Goal: Task Accomplishment & Management: Complete application form

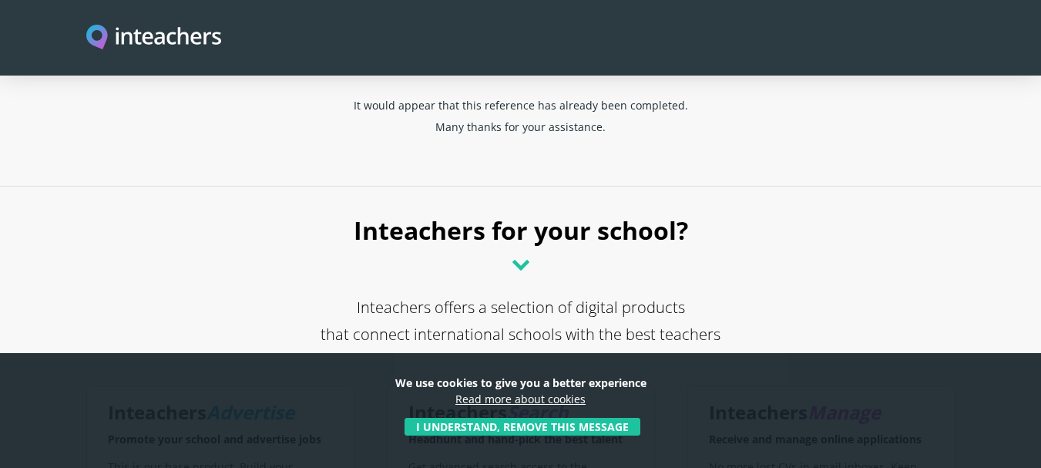
scroll to position [108, 0]
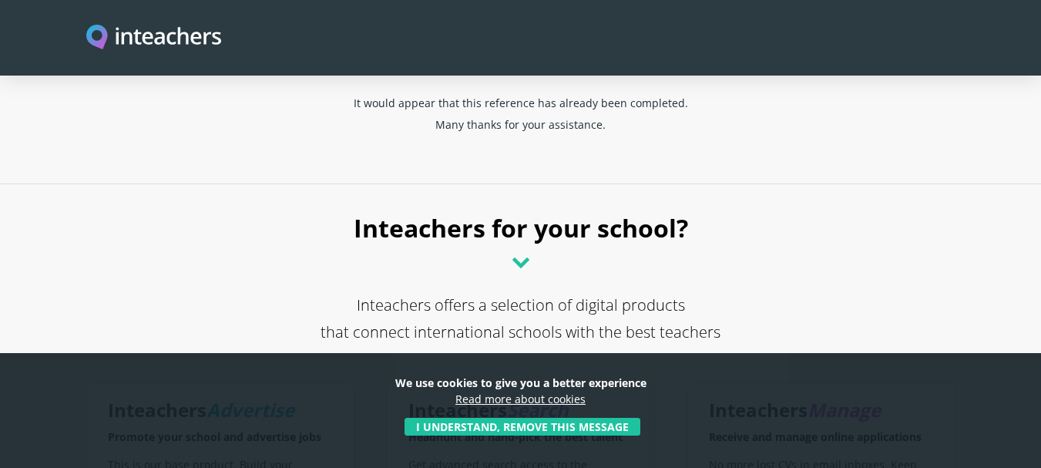
click at [518, 265] on polygon at bounding box center [520, 262] width 17 height 11
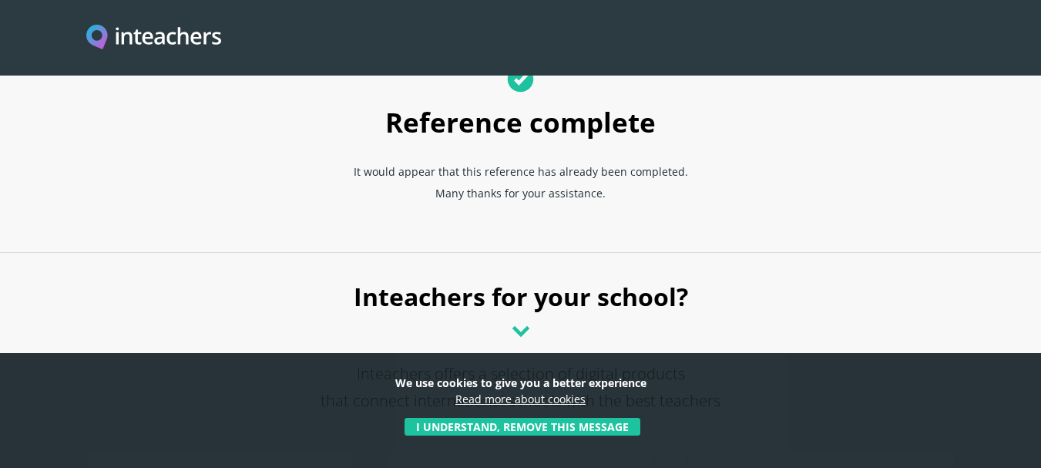
scroll to position [0, 0]
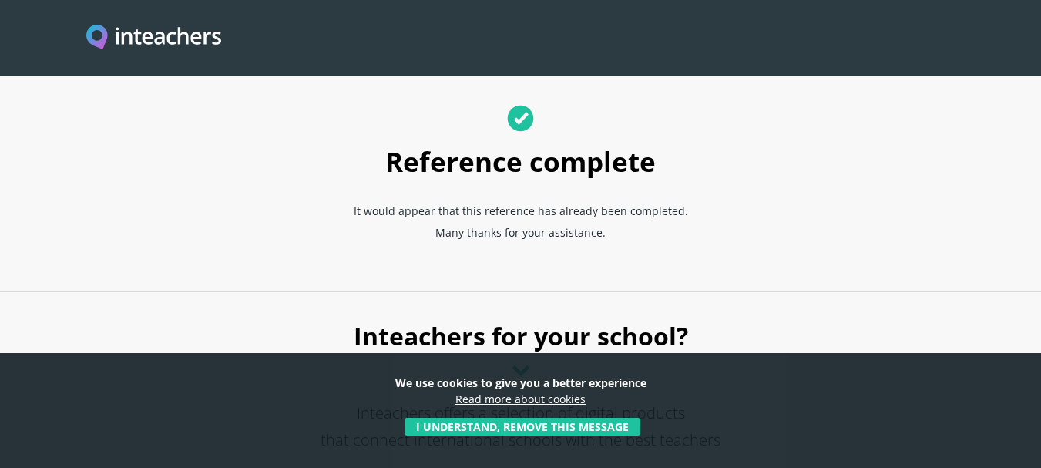
click at [519, 119] on icon at bounding box center [521, 118] width 26 height 26
click at [518, 166] on h1 "Reference complete" at bounding box center [520, 145] width 425 height 97
click at [471, 158] on h1 "Reference complete" at bounding box center [520, 145] width 425 height 97
drag, startPoint x: 458, startPoint y: 159, endPoint x: 80, endPoint y: 19, distance: 403.4
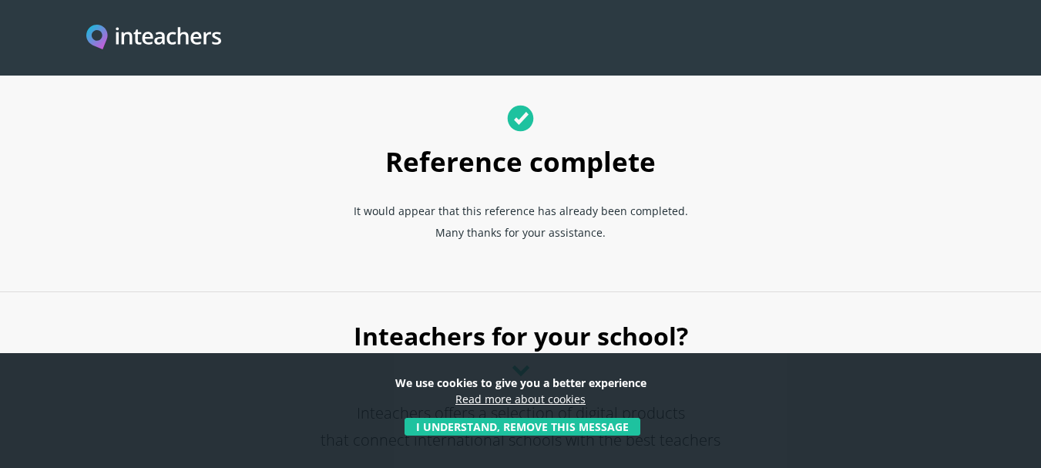
click at [256, 99] on div "Reference complete It would appear that this reference has already been complet…" at bounding box center [520, 178] width 887 height 162
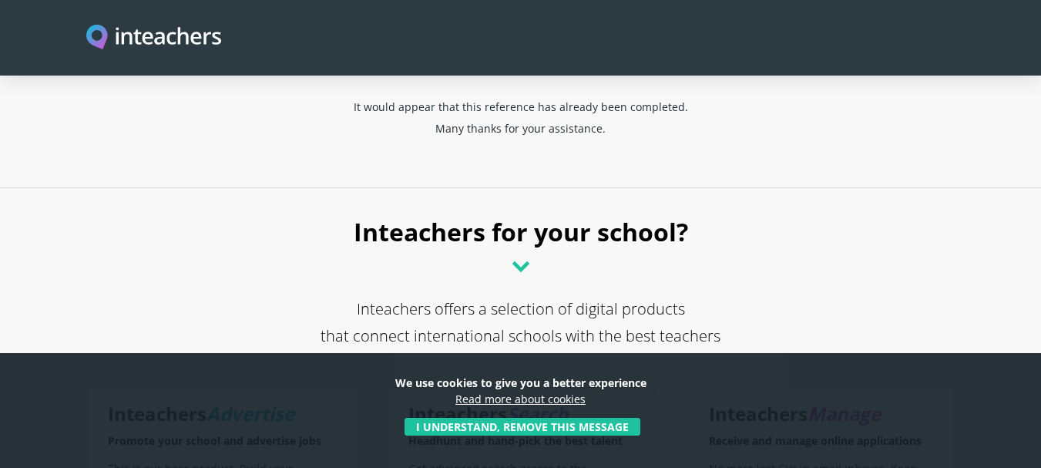
scroll to position [116, 0]
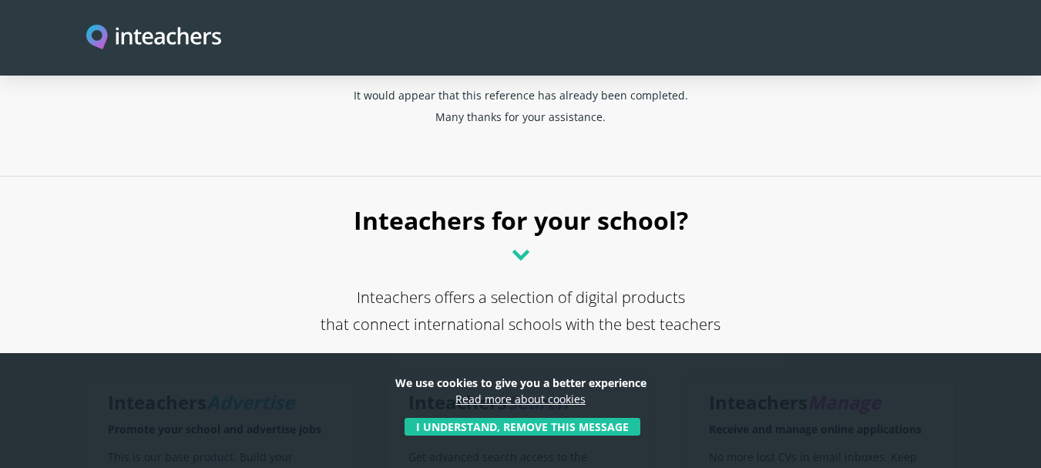
click at [551, 427] on button "I understand, remove this message" at bounding box center [522, 427] width 236 height 18
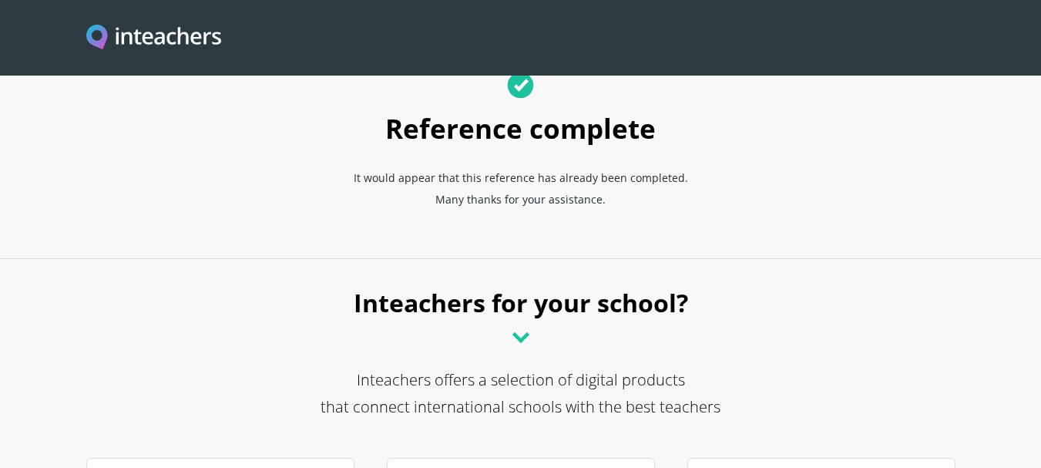
scroll to position [37, 0]
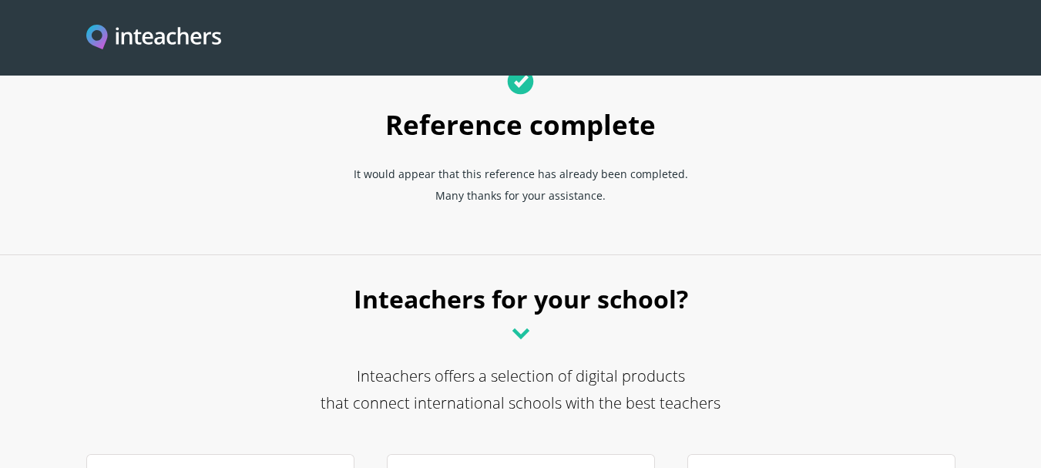
click at [518, 338] on icon at bounding box center [520, 333] width 25 height 25
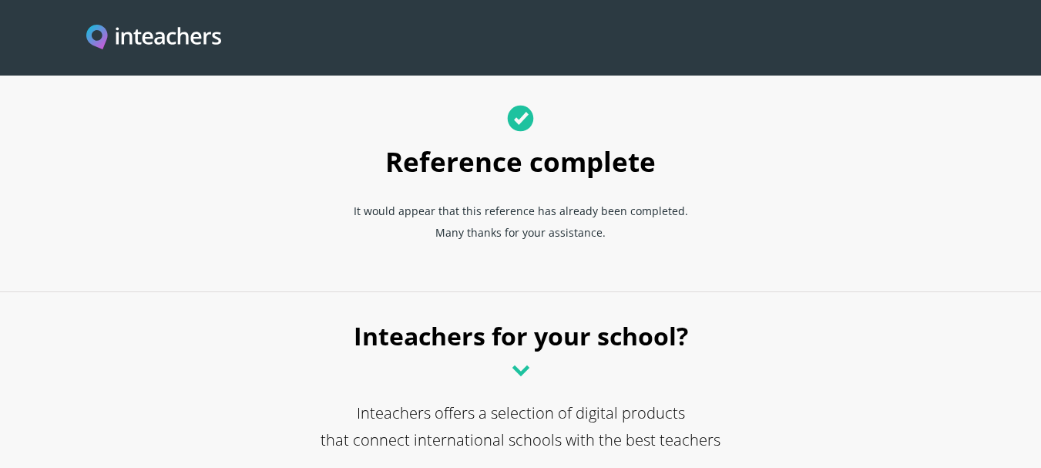
click at [520, 119] on icon at bounding box center [520, 118] width 27 height 27
click at [796, 223] on div "Reference complete It would appear that this reference has already been complet…" at bounding box center [520, 178] width 887 height 162
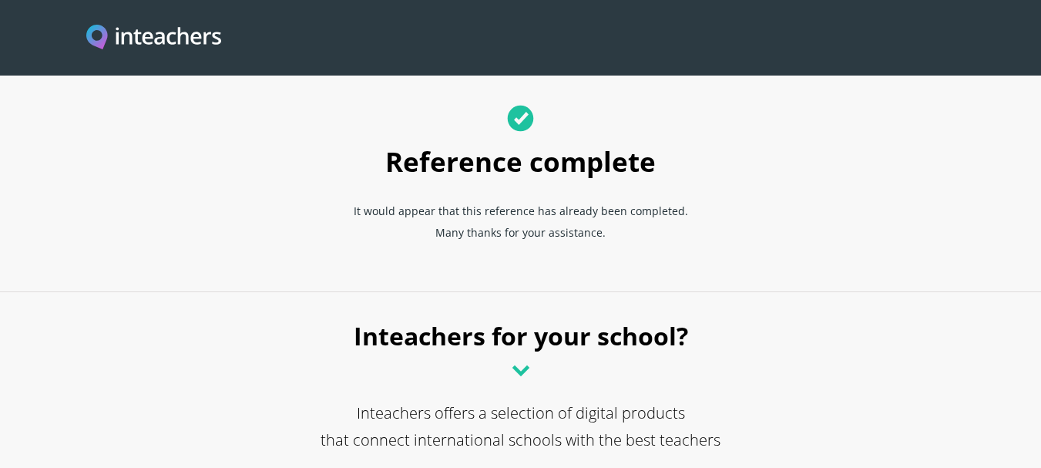
click at [522, 116] on icon at bounding box center [521, 118] width 26 height 26
click at [513, 117] on icon at bounding box center [521, 118] width 26 height 26
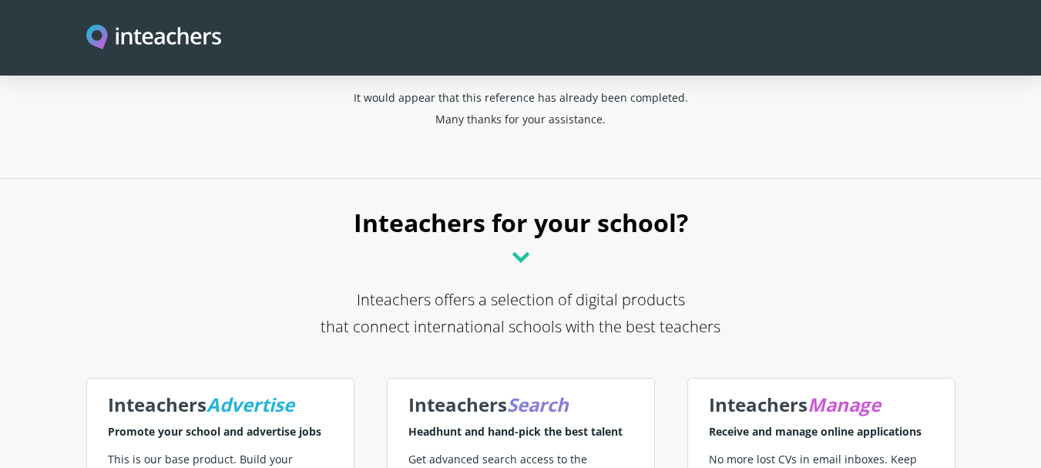
scroll to position [112, 0]
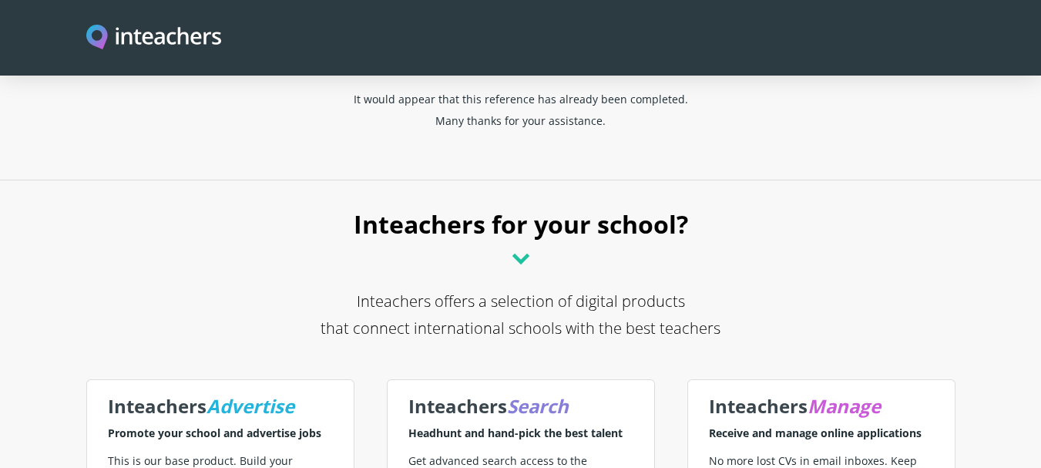
click at [519, 260] on polygon at bounding box center [520, 258] width 17 height 11
click at [528, 319] on p "Inteachers offers a selection of digital products that connect international sc…" at bounding box center [520, 327] width 869 height 81
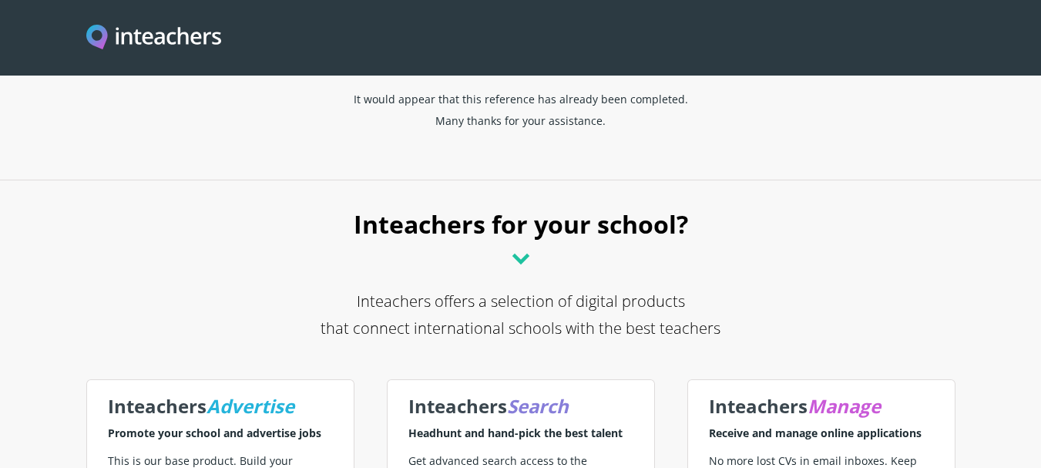
scroll to position [0, 0]
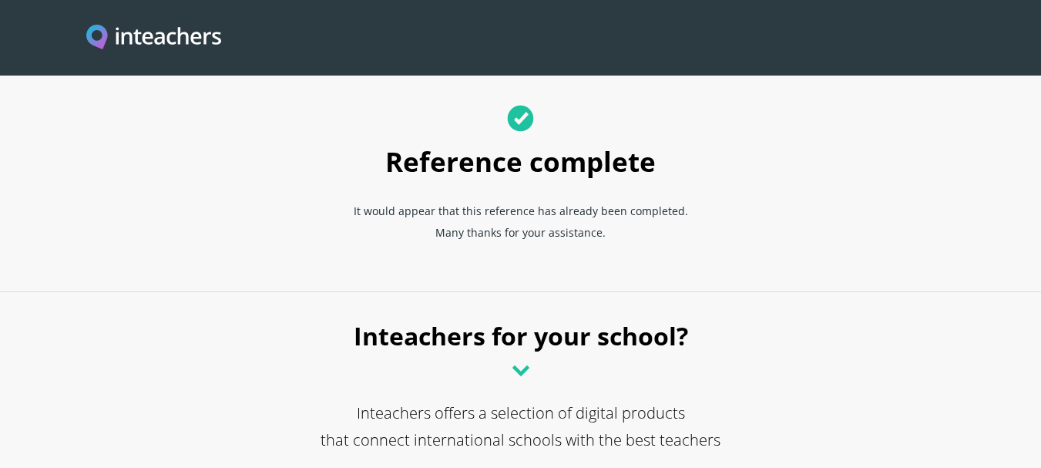
click at [518, 117] on icon at bounding box center [521, 118] width 26 height 26
click at [154, 35] on img "Visit this site's homepage" at bounding box center [154, 38] width 136 height 27
